Goal: Task Accomplishment & Management: Use online tool/utility

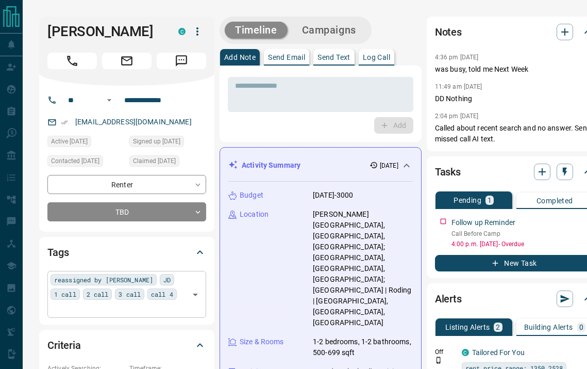
click at [157, 299] on div "reassigned by [PERSON_NAME] JD 1 call 2 call 3 call call 4 ​" at bounding box center [126, 294] width 159 height 46
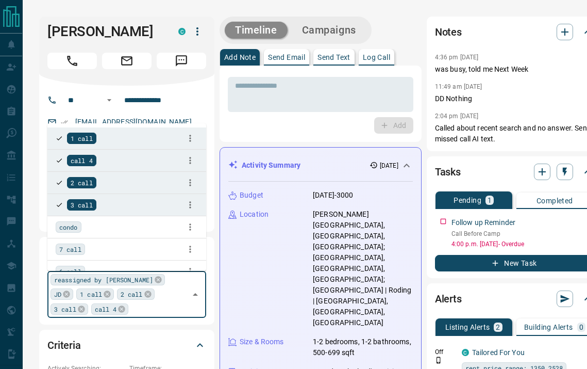
type input "*"
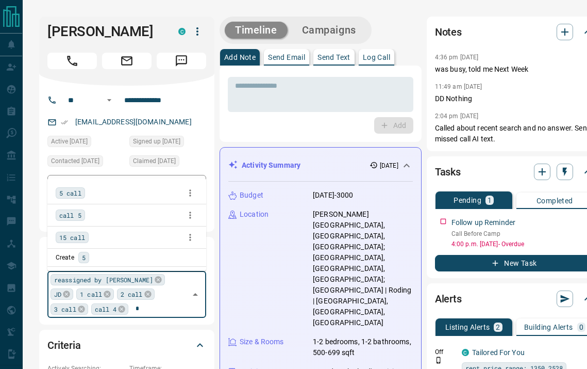
click at [71, 193] on span "5 call" at bounding box center [70, 193] width 22 height 10
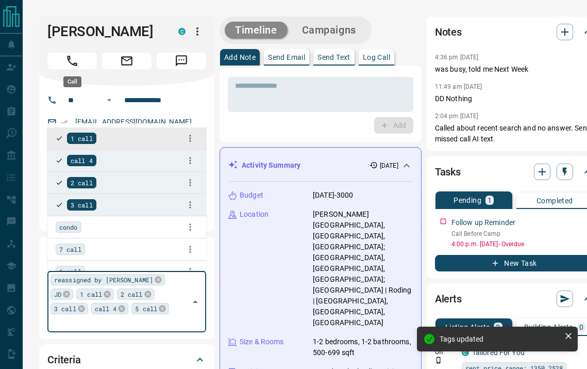
click at [81, 61] on button "Call" at bounding box center [71, 61] width 49 height 16
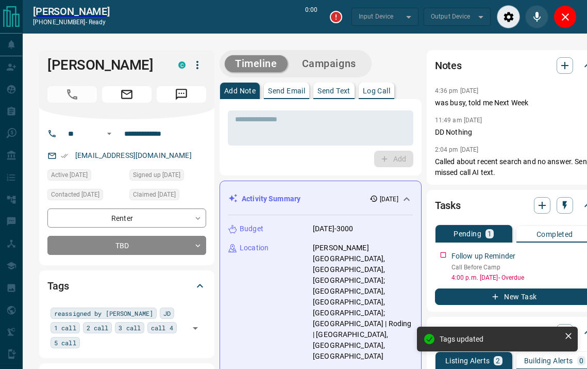
type input "*******"
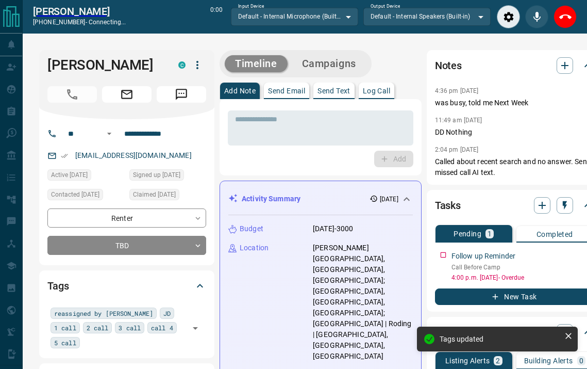
click at [362, 88] on button "Log Call" at bounding box center [377, 90] width 36 height 16
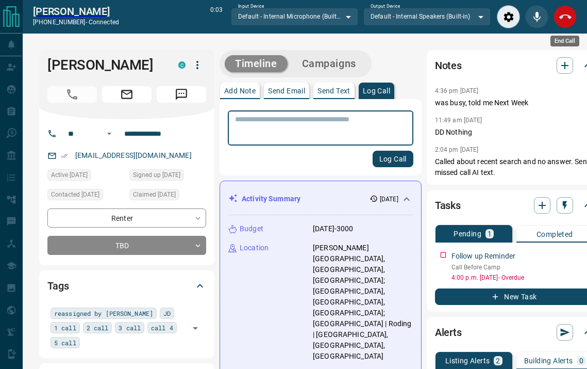
click at [567, 23] on icon "End Call" at bounding box center [565, 17] width 12 height 12
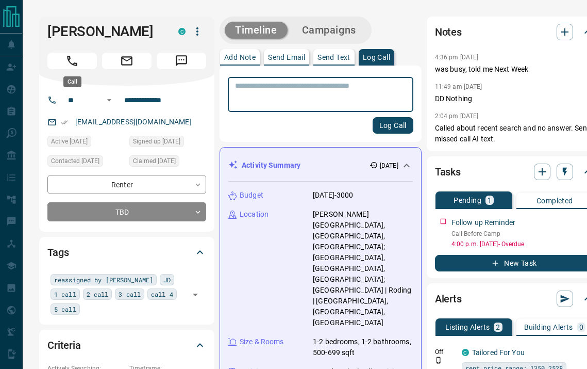
click at [87, 56] on button "Call" at bounding box center [71, 61] width 49 height 16
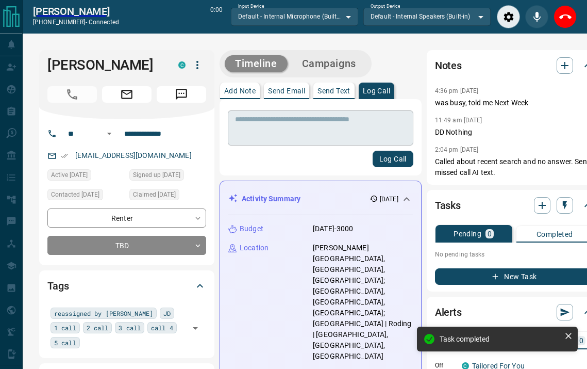
click at [346, 130] on textarea at bounding box center [320, 128] width 171 height 26
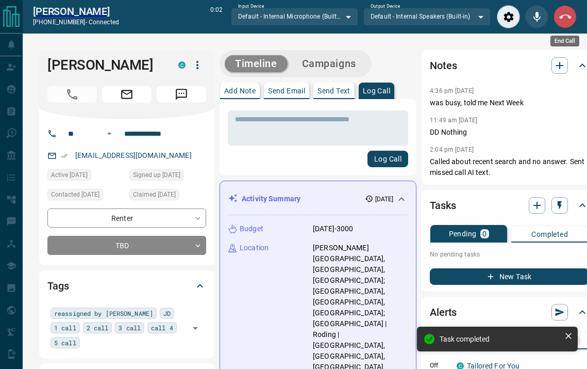
click at [563, 13] on icon "End Call" at bounding box center [565, 17] width 12 height 12
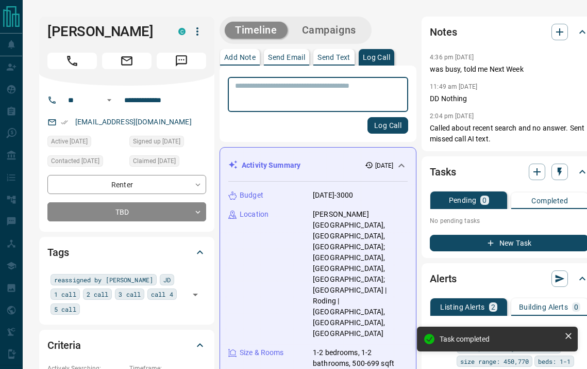
click at [328, 35] on button "Campaigns" at bounding box center [329, 30] width 75 height 17
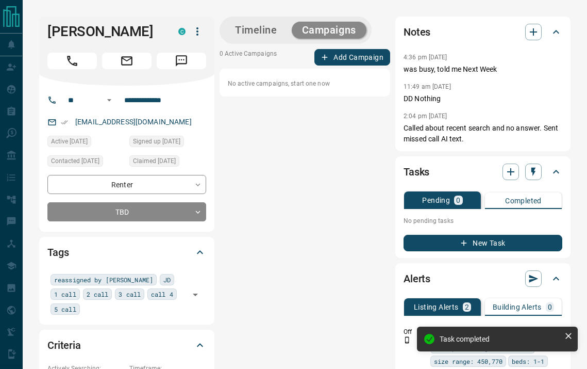
click at [344, 67] on div "0 Active Campaigns Add Campaign No active campaigns, start one now" at bounding box center [305, 72] width 171 height 47
click at [349, 57] on button "Add Campaign" at bounding box center [352, 57] width 76 height 16
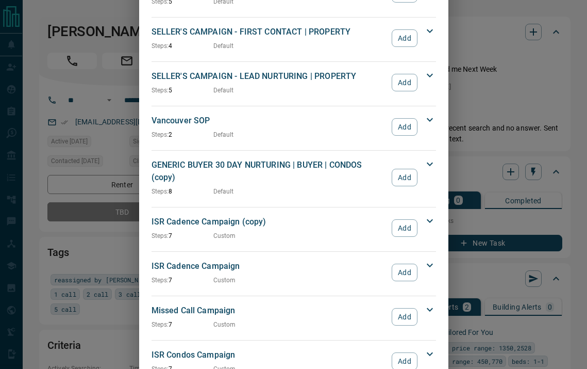
scroll to position [1008, 0]
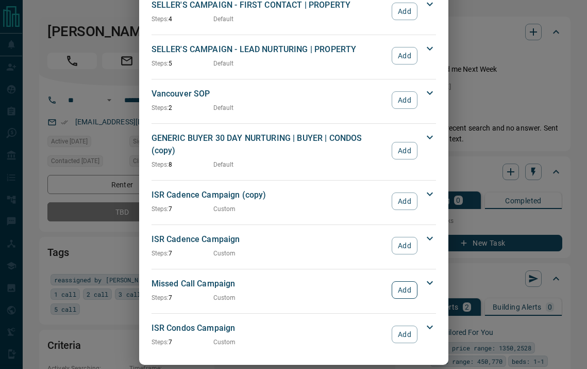
click at [409, 281] on button "Add" at bounding box center [404, 290] width 25 height 18
